Goal: Task Accomplishment & Management: Manage account settings

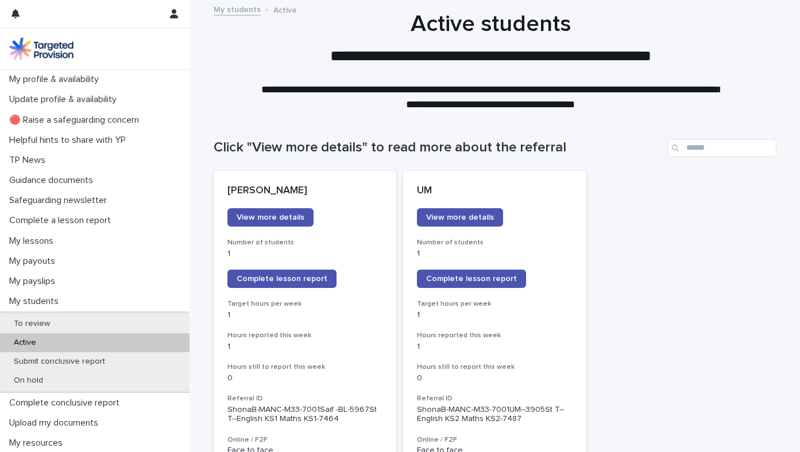
scroll to position [48, 0]
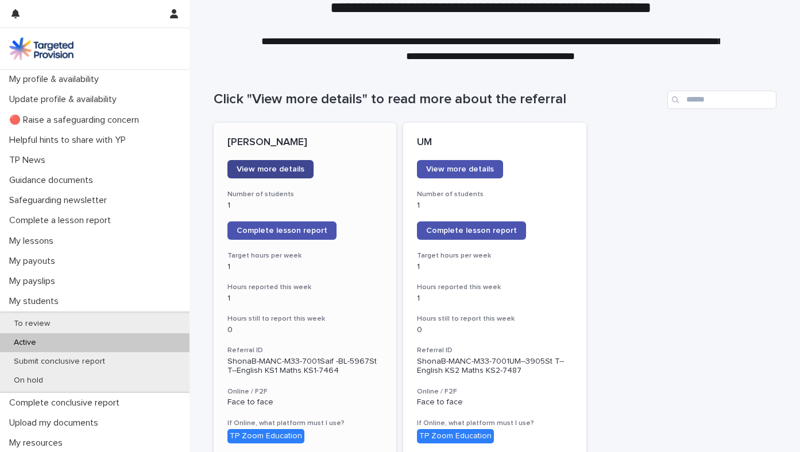
click at [296, 173] on span "View more details" at bounding box center [271, 169] width 68 height 8
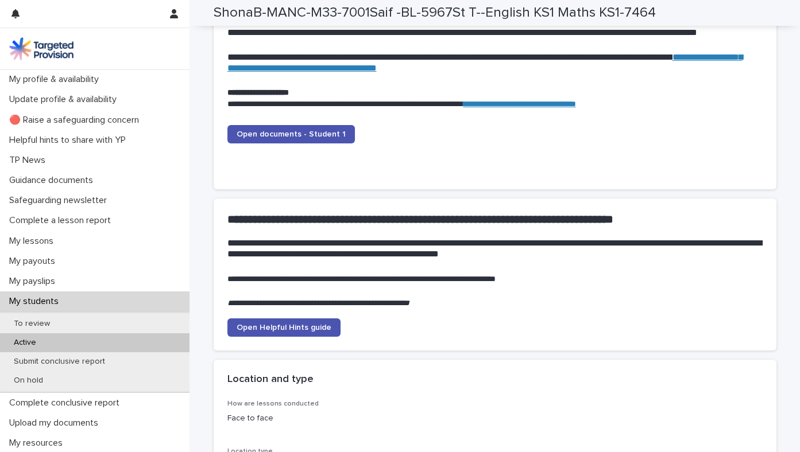
scroll to position [1354, 0]
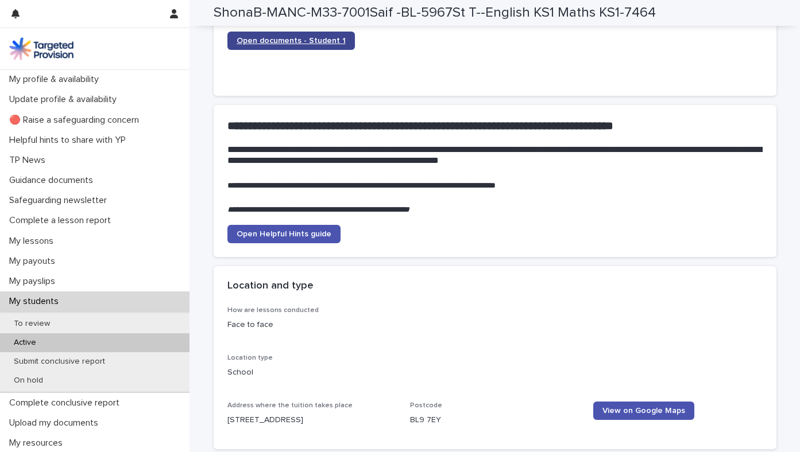
click at [305, 50] on link "Open documents - Student 1" at bounding box center [290, 41] width 127 height 18
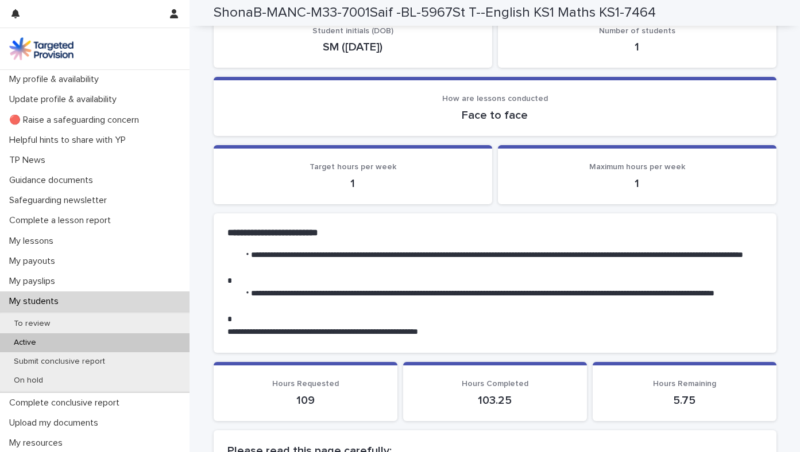
scroll to position [0, 0]
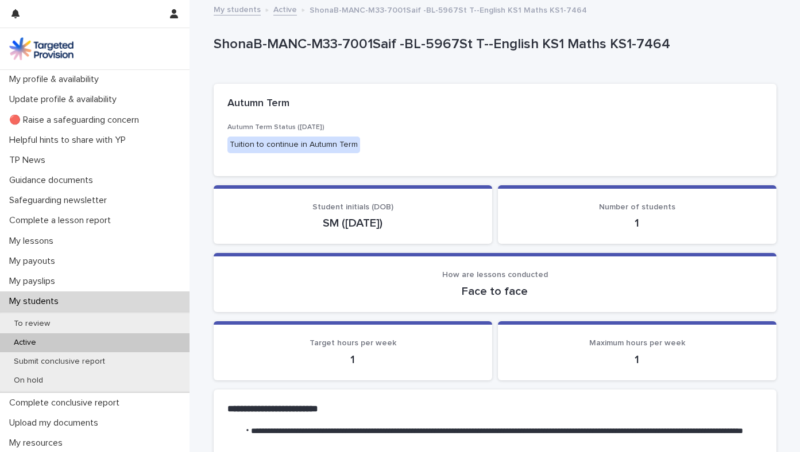
click at [39, 348] on p "Active" at bounding box center [25, 343] width 41 height 10
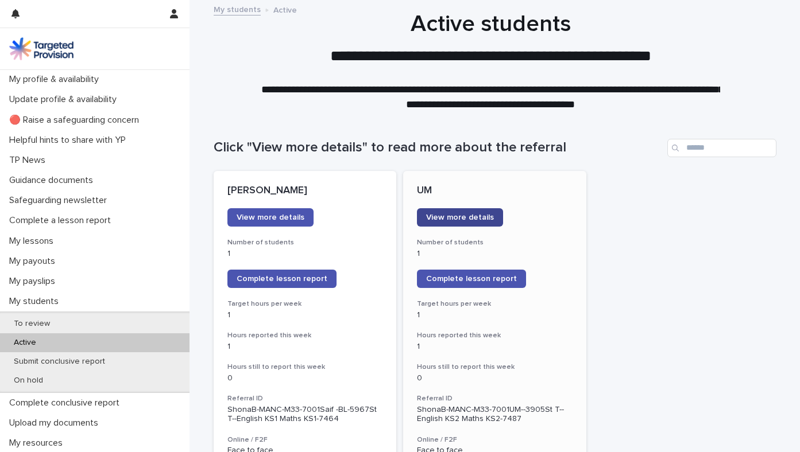
click at [458, 227] on link "View more details" at bounding box center [460, 217] width 86 height 18
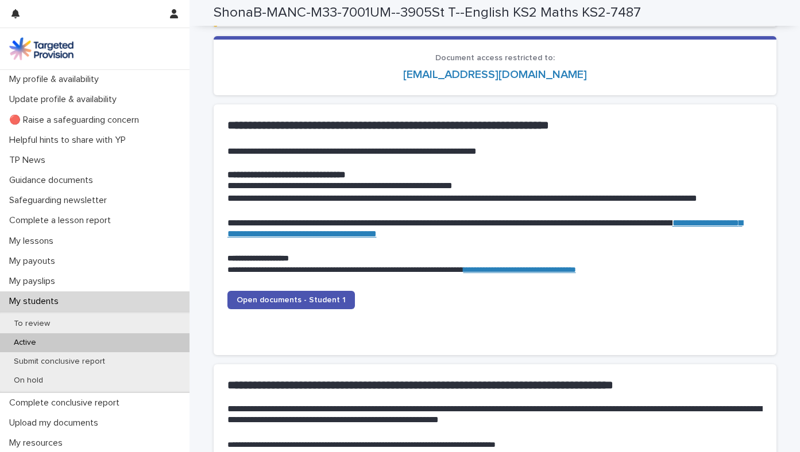
scroll to position [1279, 0]
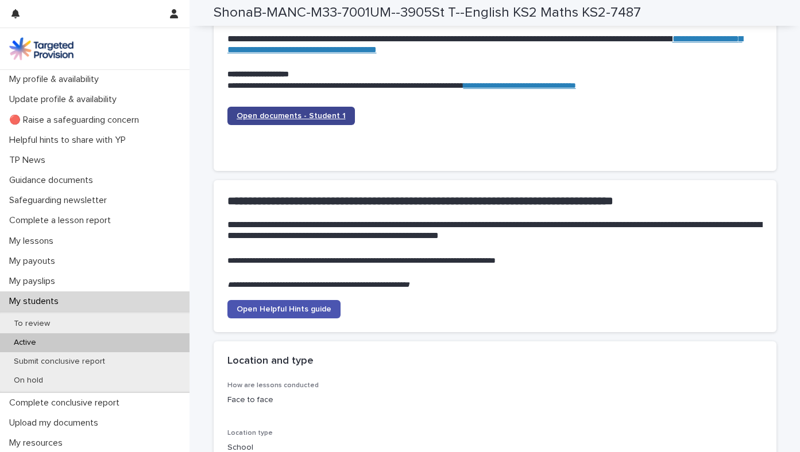
click at [316, 125] on link "Open documents - Student 1" at bounding box center [290, 116] width 127 height 18
click at [38, 353] on div "Active" at bounding box center [94, 343] width 189 height 19
